Goal: Task Accomplishment & Management: Manage account settings

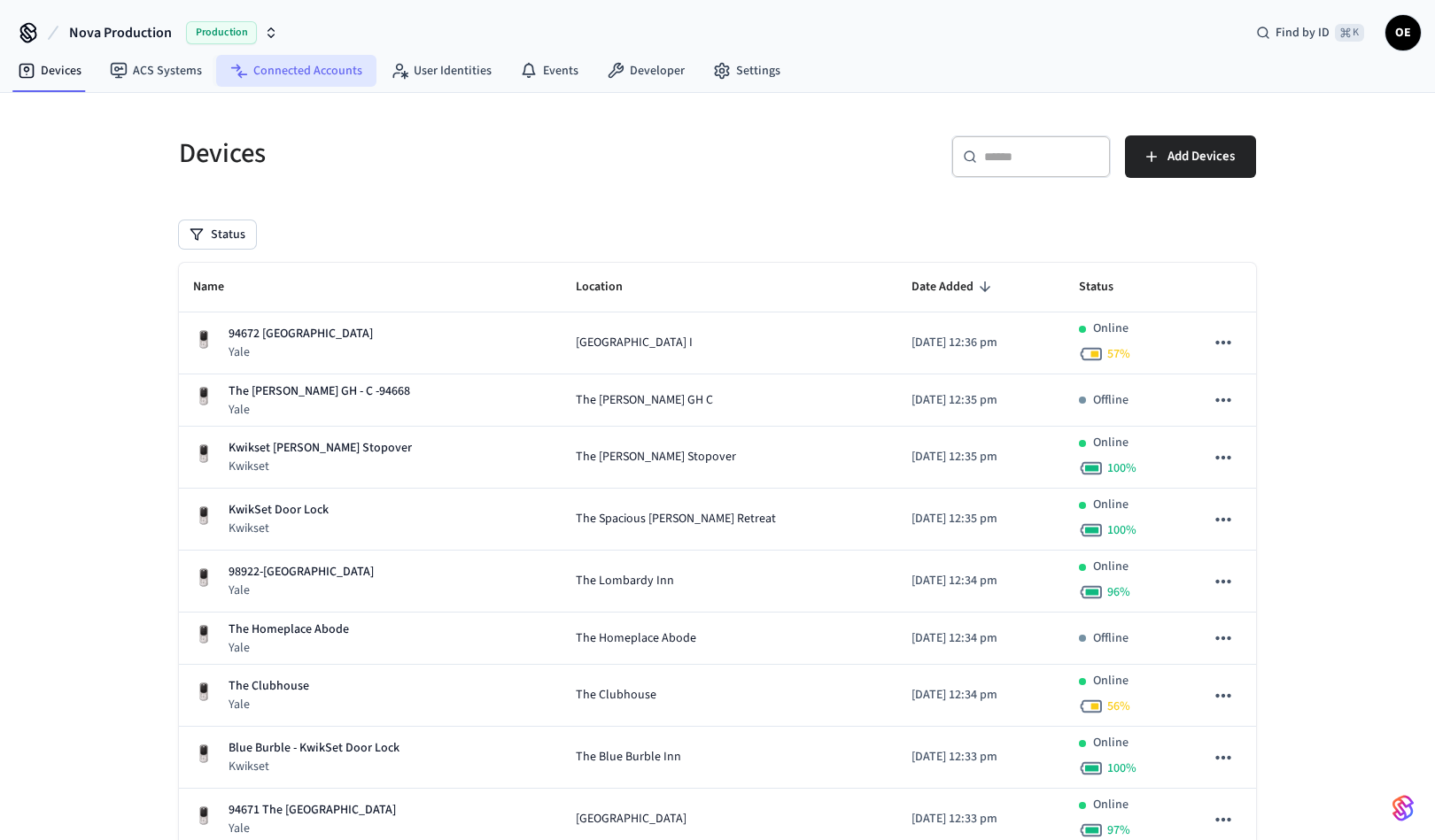
click at [272, 62] on link "Connected Accounts" at bounding box center [297, 70] width 161 height 32
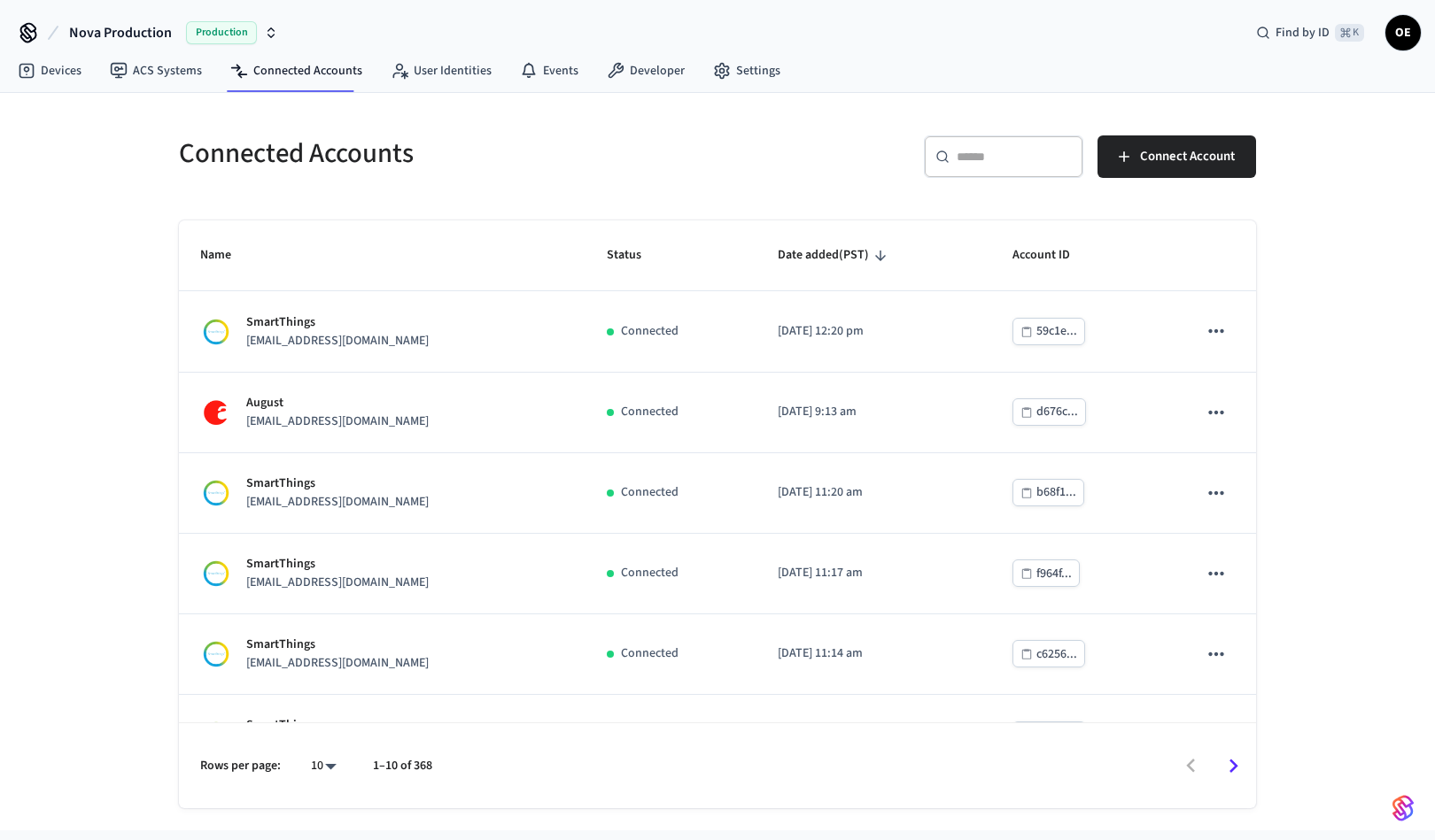
click at [1037, 156] on input "text" at bounding box center [1014, 157] width 115 height 18
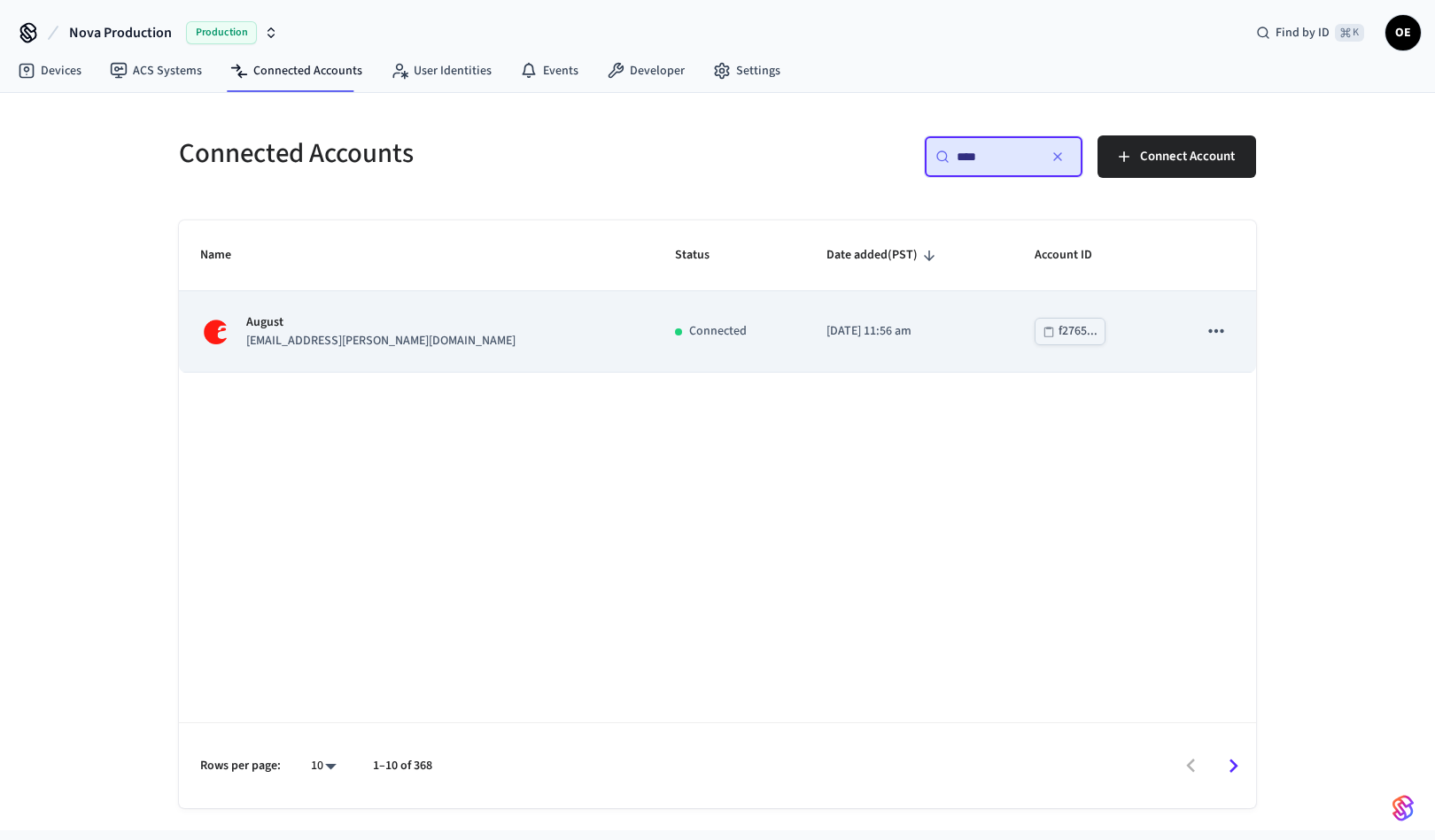
type input "****"
click at [1235, 327] on td "sticky table" at bounding box center [1216, 331] width 79 height 80
click at [1221, 331] on icon "sticky table" at bounding box center [1215, 331] width 15 height 4
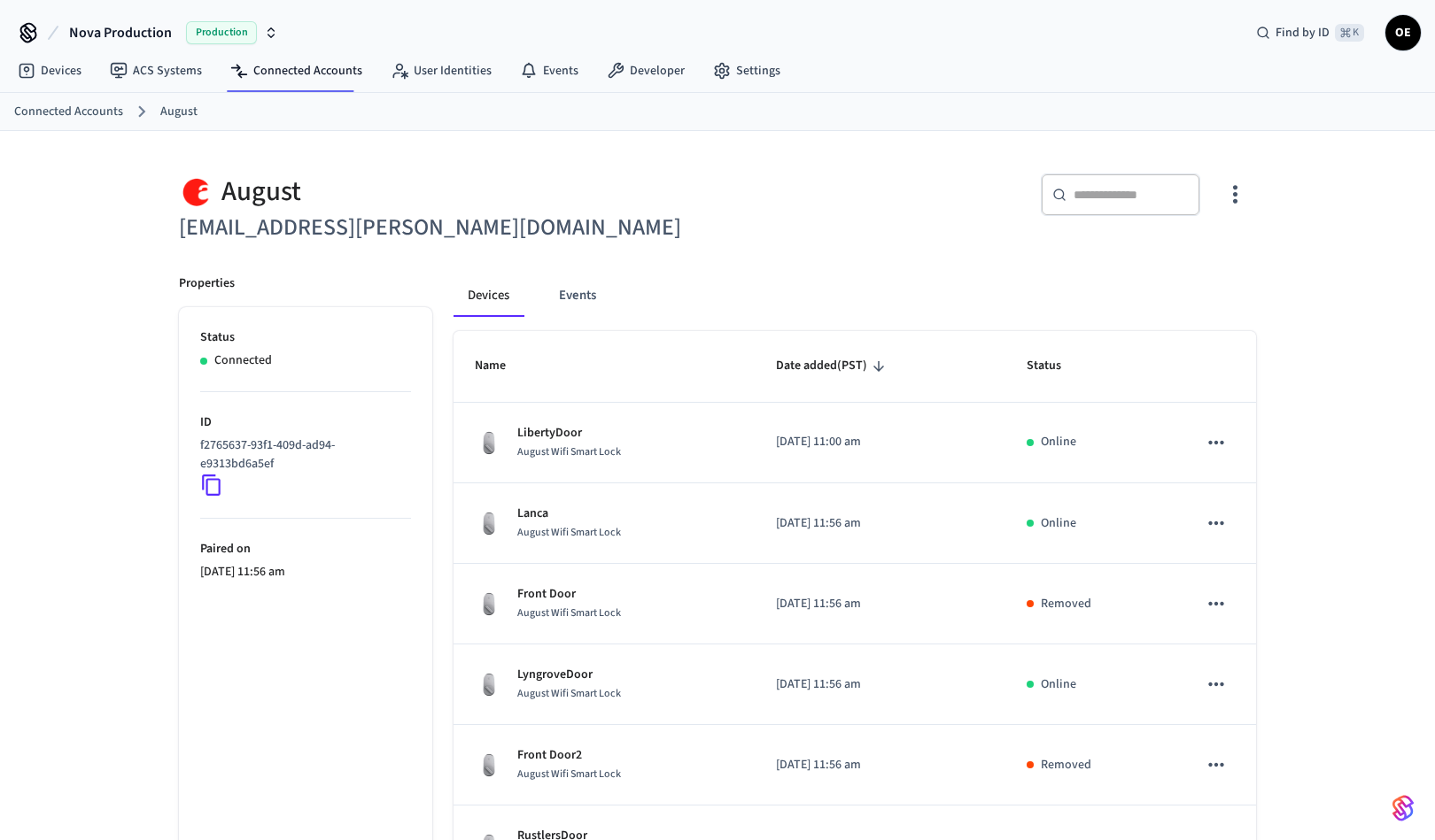
click at [1238, 195] on icon "button" at bounding box center [1235, 194] width 28 height 28
click at [658, 202] on div at bounding box center [717, 420] width 1435 height 840
click at [1227, 187] on icon "button" at bounding box center [1235, 194] width 28 height 28
click at [1184, 317] on span "Delete Account" at bounding box center [1189, 313] width 80 height 18
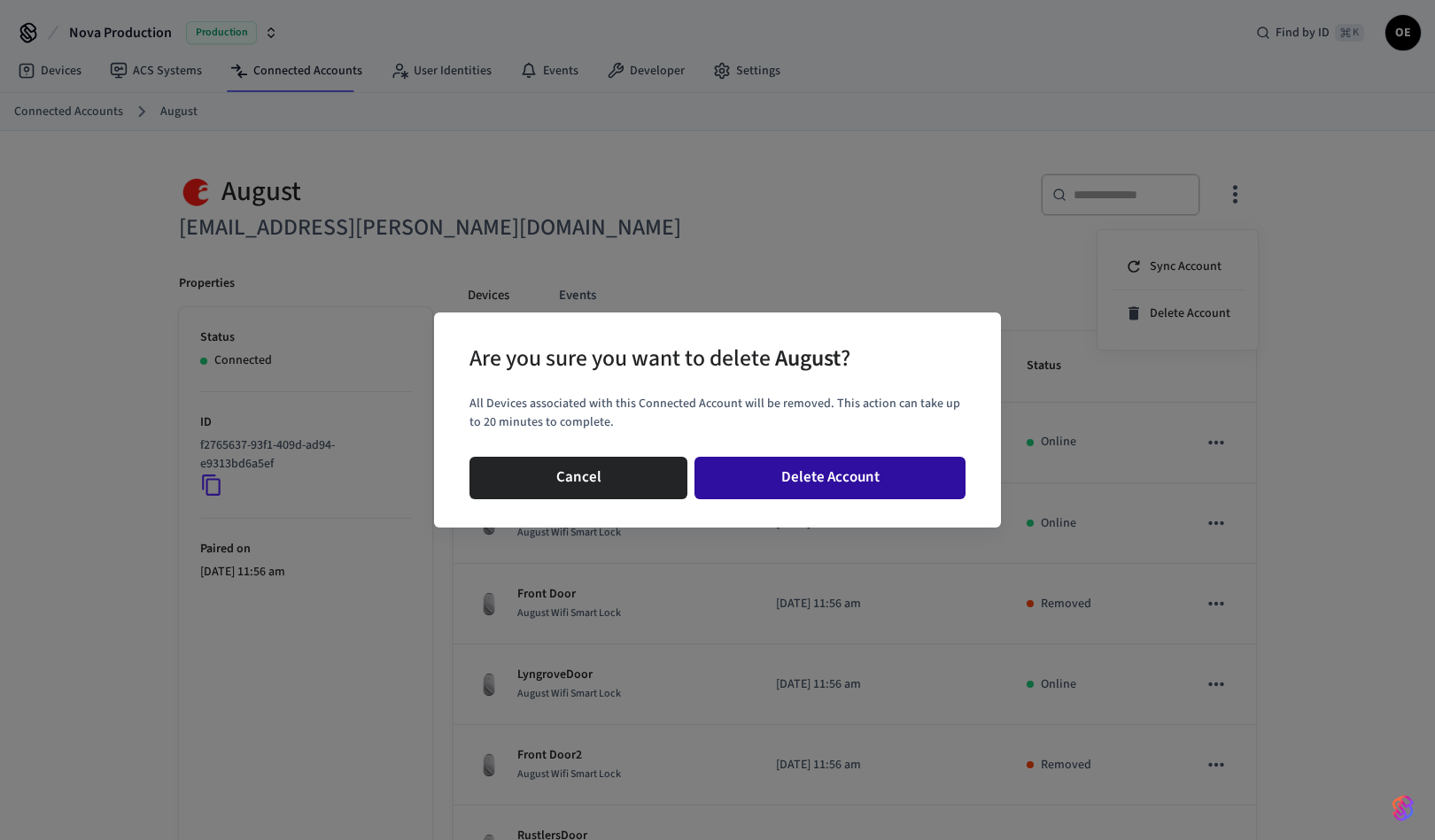
click at [823, 468] on button "Delete Account" at bounding box center [829, 478] width 271 height 43
